Goal: Task Accomplishment & Management: Use online tool/utility

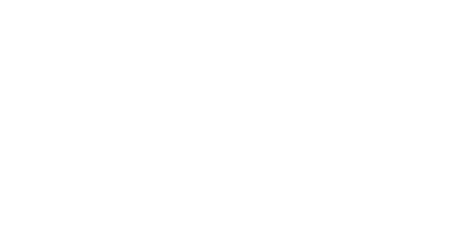
scroll to position [39, 0]
click at [378, 41] on button "Close" at bounding box center [365, 39] width 26 height 11
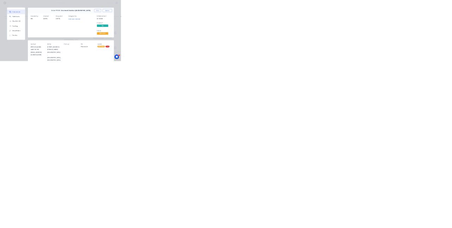
click at [452, 227] on div "Order details Collaborate Checklists 0/0 Tracking Linked Orders Timeline Order …" at bounding box center [226, 114] width 452 height 228
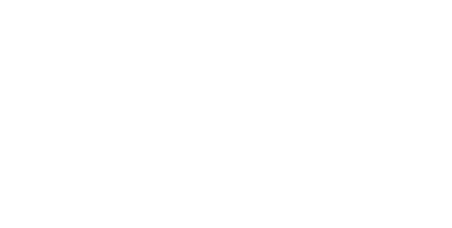
click at [94, 93] on button "Tracking" at bounding box center [60, 97] width 67 height 18
click at [294, 196] on button "button" at bounding box center [289, 199] width 9 height 9
click at [223, 109] on button "Clock On" at bounding box center [204, 111] width 39 height 11
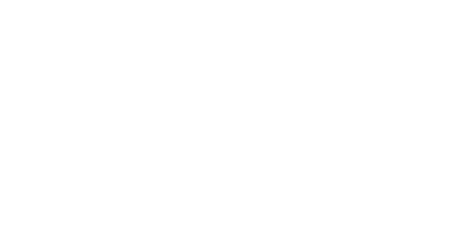
click at [94, 41] on button "Order details" at bounding box center [60, 44] width 67 height 18
click at [378, 39] on button "Close" at bounding box center [365, 39] width 26 height 11
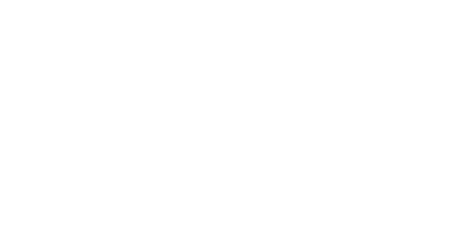
click at [74, 62] on div "Collaborate" at bounding box center [60, 62] width 28 height 6
click at [378, 40] on button "Close" at bounding box center [365, 39] width 26 height 11
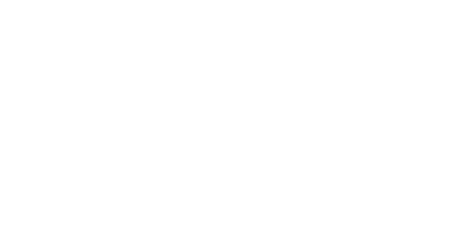
click at [94, 92] on button "Tracking" at bounding box center [60, 97] width 67 height 18
click at [300, 198] on button "button" at bounding box center [296, 199] width 9 height 9
click at [223, 110] on button "Clock Off" at bounding box center [204, 111] width 39 height 11
